Goal: Book appointment/travel/reservation

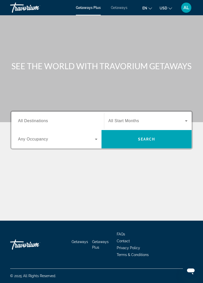
click at [47, 118] on span "All Destinations" at bounding box center [33, 120] width 30 height 4
click at [47, 118] on input "Destination All Destinations" at bounding box center [58, 121] width 80 height 6
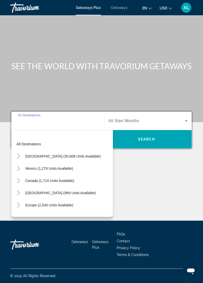
scroll to position [24, 0]
click at [73, 154] on span "[GEOGRAPHIC_DATA] (30,608 units available)" at bounding box center [62, 156] width 75 height 4
type input "**********"
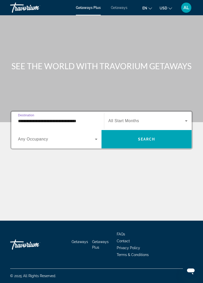
scroll to position [23, 0]
click at [144, 118] on span "Search widget" at bounding box center [146, 121] width 77 height 6
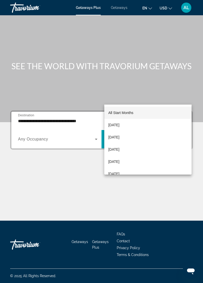
scroll to position [24, 0]
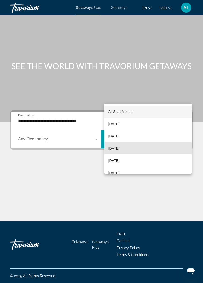
click at [120, 149] on span "[DATE]" at bounding box center [113, 148] width 11 height 6
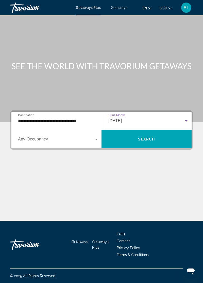
click at [142, 133] on span "Search widget" at bounding box center [147, 139] width 90 height 12
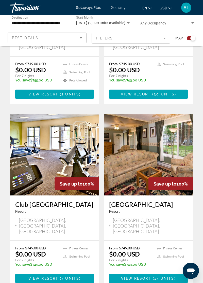
scroll to position [1035, 0]
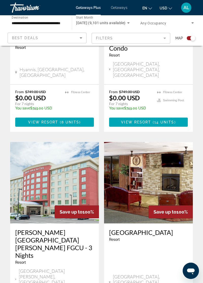
scroll to position [1010, 0]
